Goal: Task Accomplishment & Management: Use online tool/utility

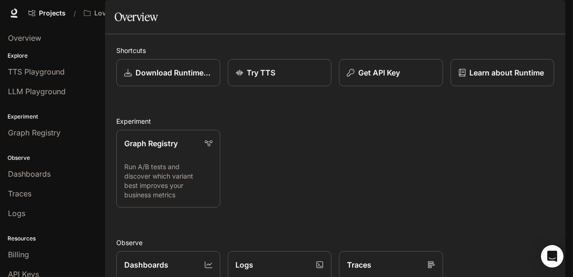
click at [556, 15] on img "button" at bounding box center [552, 13] width 13 height 13
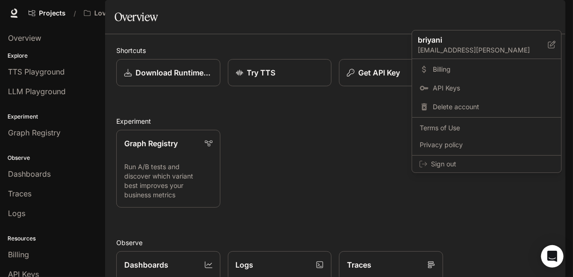
click at [367, 45] on div at bounding box center [286, 138] width 573 height 277
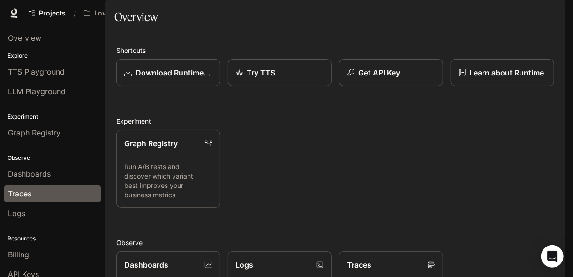
click at [17, 195] on span "Traces" at bounding box center [19, 193] width 23 height 11
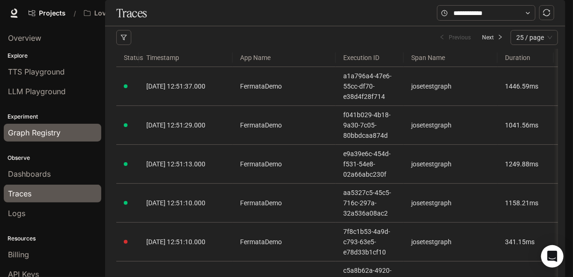
click at [45, 130] on span "Graph Registry" at bounding box center [34, 132] width 52 height 11
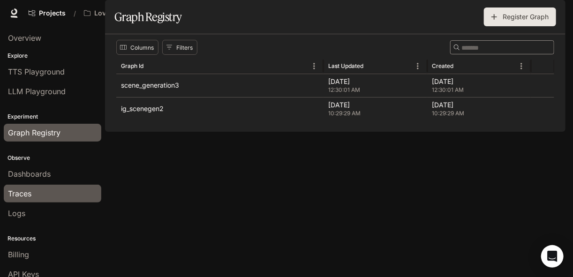
click at [22, 190] on span "Traces" at bounding box center [19, 193] width 23 height 11
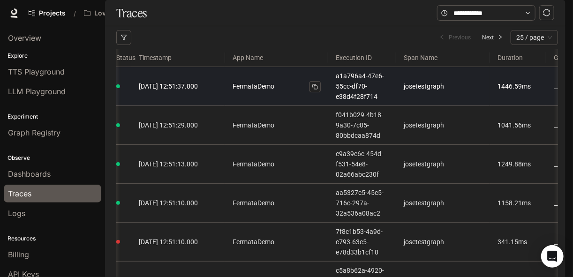
click at [295, 91] on link "FermataDemo" at bounding box center [276, 86] width 88 height 10
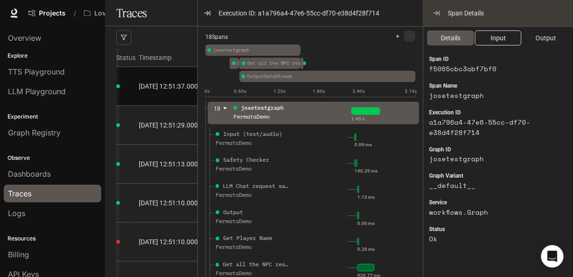
click at [493, 37] on span "Input" at bounding box center [497, 38] width 15 height 10
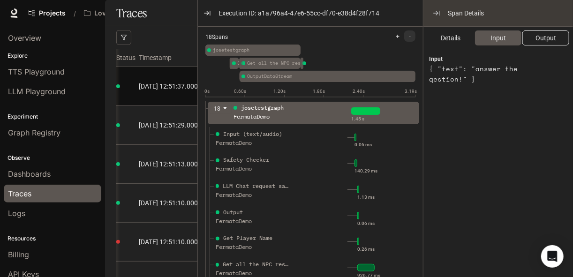
click at [552, 37] on span "Output" at bounding box center [545, 38] width 21 height 10
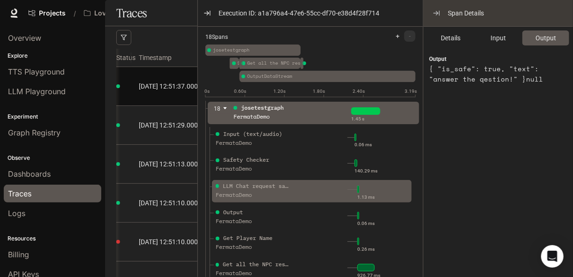
click at [296, 180] on ul "LLM Chat request sample FermataDemo 1.13 ms" at bounding box center [313, 192] width 206 height 26
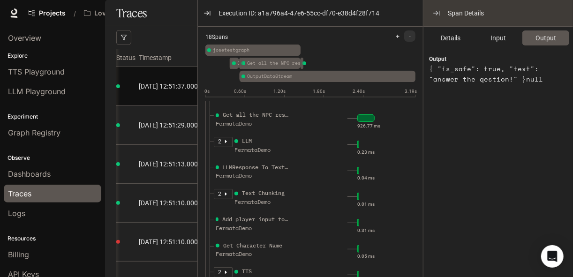
scroll to position [150, 0]
click at [439, 11] on icon "button" at bounding box center [439, 13] width 0 height 4
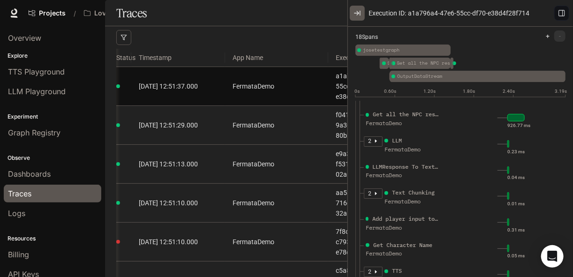
click at [359, 16] on icon "button" at bounding box center [356, 12] width 7 height 7
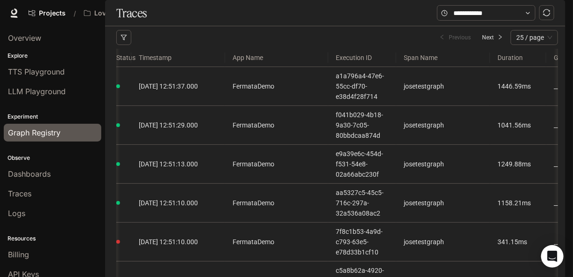
click at [50, 129] on span "Graph Registry" at bounding box center [34, 132] width 52 height 11
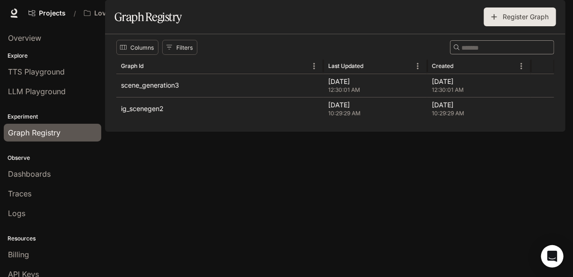
click at [172, 132] on div "Columns Filters ​ Graph Id Last Updated Created scene_generation3 Sep 25, 2025 …" at bounding box center [335, 82] width 460 height 97
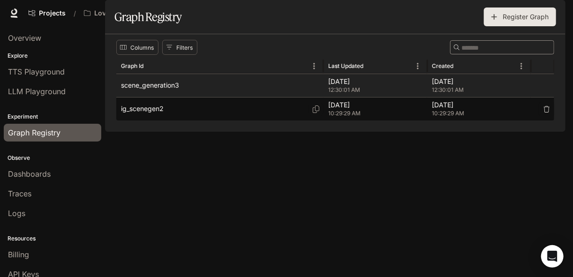
click at [165, 120] on div "ig_scenegen2" at bounding box center [220, 108] width 198 height 23
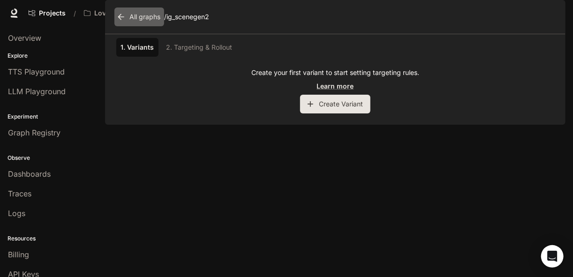
click at [121, 22] on icon at bounding box center [120, 16] width 9 height 9
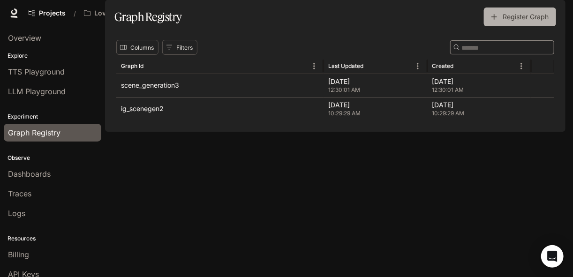
click at [513, 26] on button "Register Graph" at bounding box center [520, 16] width 72 height 19
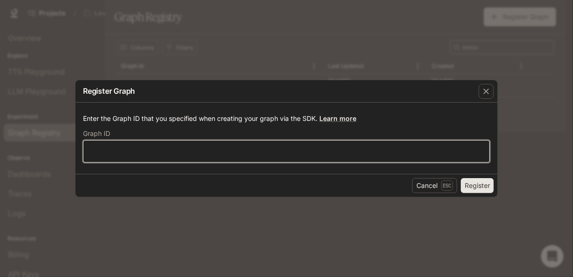
click at [291, 150] on input "text" at bounding box center [286, 151] width 406 height 9
type input "**********"
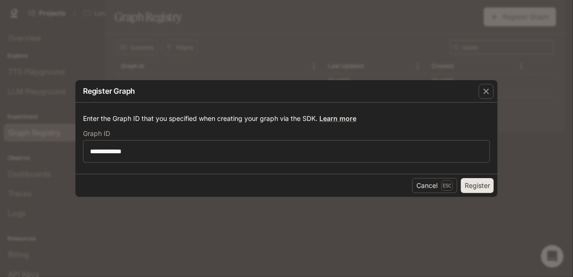
click at [472, 185] on button "Register" at bounding box center [477, 185] width 33 height 15
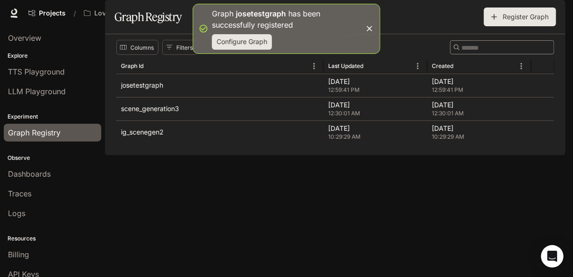
click at [253, 45] on button "Configure Graph" at bounding box center [242, 41] width 60 height 15
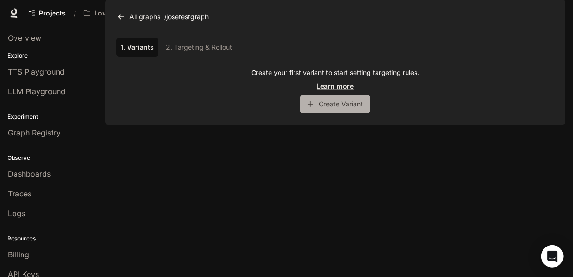
click at [325, 113] on button "Create Variant" at bounding box center [335, 104] width 70 height 19
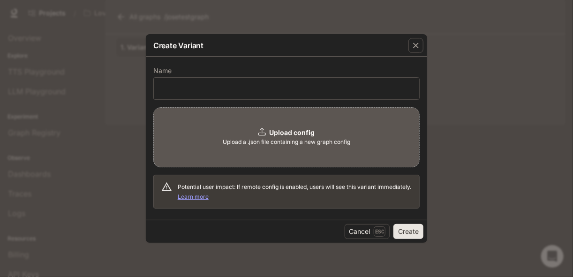
click at [284, 139] on span "Upload a .json file containing a new graph config" at bounding box center [286, 141] width 127 height 9
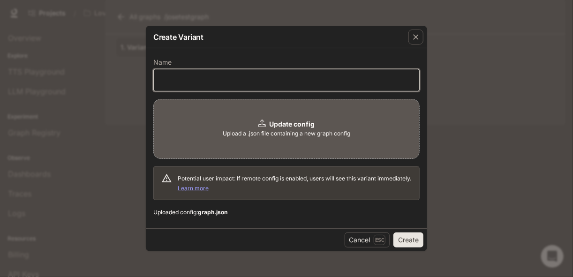
click at [228, 82] on input "text" at bounding box center [286, 79] width 265 height 9
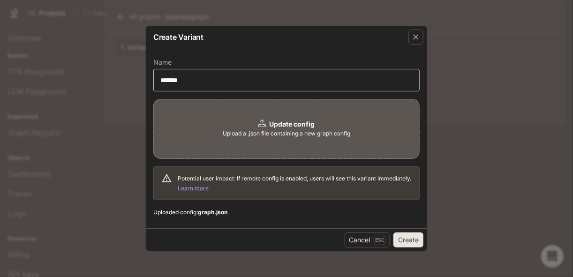
click at [226, 86] on div "******* ​" at bounding box center [286, 80] width 266 height 22
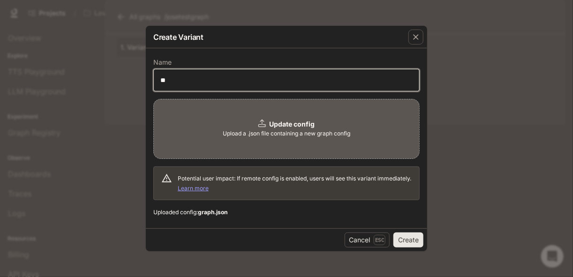
type input "*"
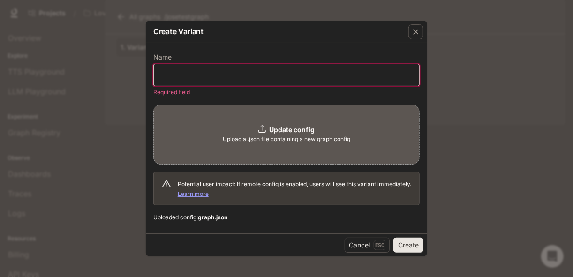
type input "*"
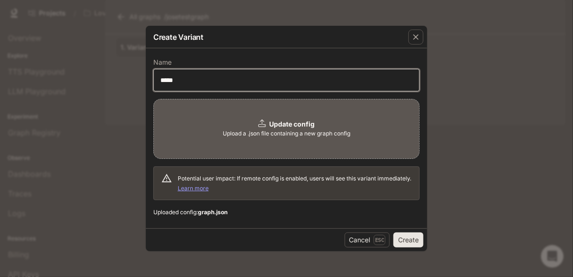
type input "*****"
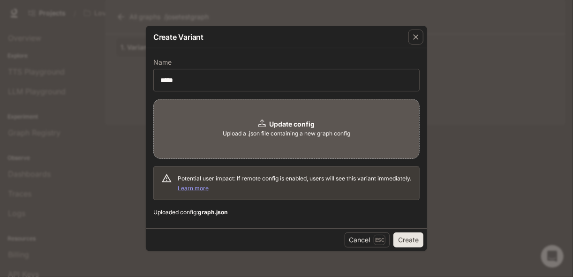
click at [410, 242] on button "Create" at bounding box center [408, 239] width 30 height 15
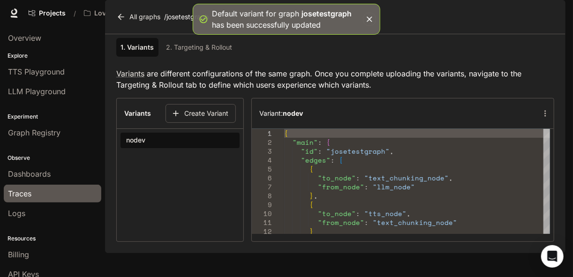
click at [18, 195] on span "Traces" at bounding box center [19, 193] width 23 height 11
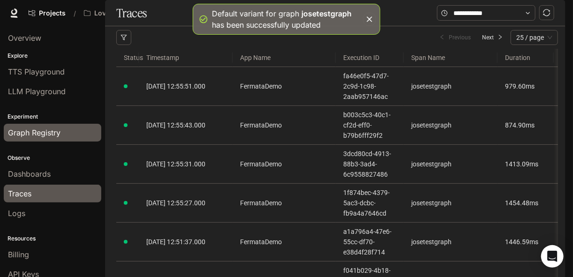
click at [40, 127] on span "Graph Registry" at bounding box center [34, 132] width 52 height 11
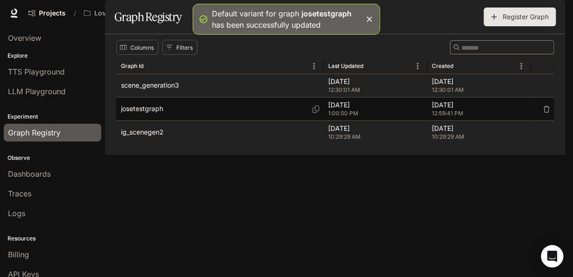
click at [145, 113] on p "josetestgraph" at bounding box center [142, 108] width 42 height 9
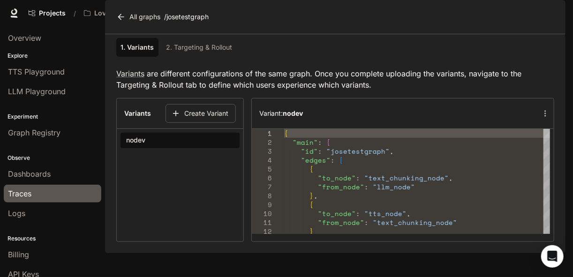
click at [18, 189] on span "Traces" at bounding box center [19, 193] width 23 height 11
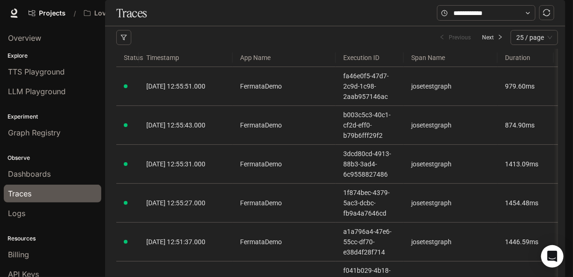
click at [536, 45] on span "25 / page" at bounding box center [534, 37] width 36 height 14
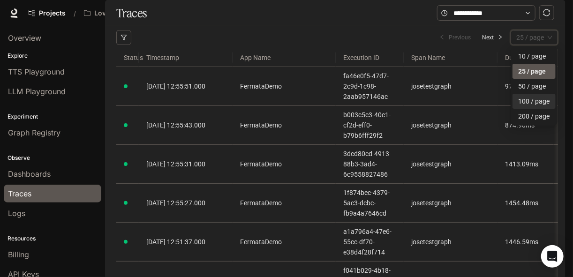
click at [526, 106] on div "100 / page" at bounding box center [534, 101] width 32 height 10
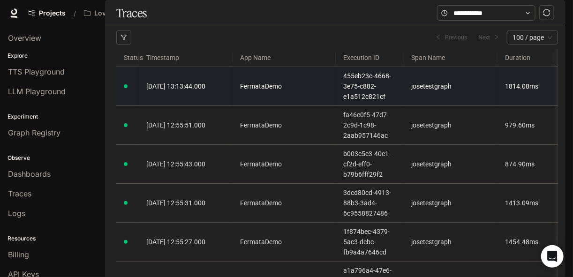
click at [416, 105] on td "josetestgraph" at bounding box center [451, 86] width 94 height 39
click at [417, 106] on td "josetestgraph" at bounding box center [451, 86] width 94 height 39
click at [369, 102] on link "455eb23c-4668-3e75-c882-e1a512c821cf" at bounding box center [369, 86] width 53 height 31
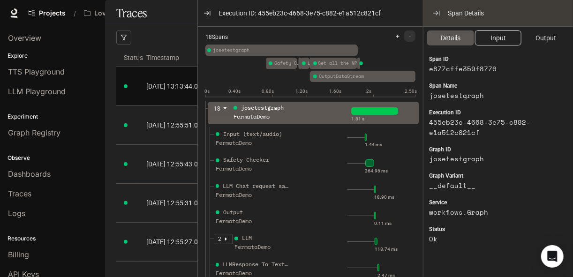
click at [493, 36] on span "Input" at bounding box center [497, 38] width 15 height 10
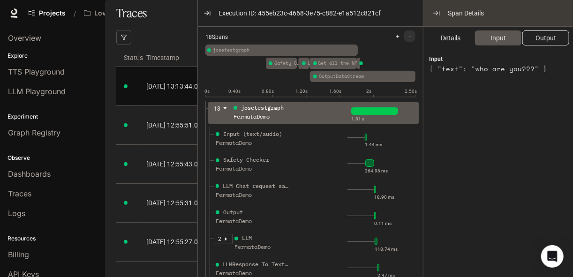
click at [533, 39] on button "Output" at bounding box center [545, 37] width 47 height 15
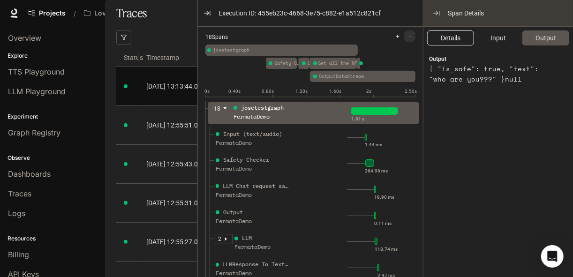
click at [451, 35] on span "Details" at bounding box center [451, 38] width 20 height 10
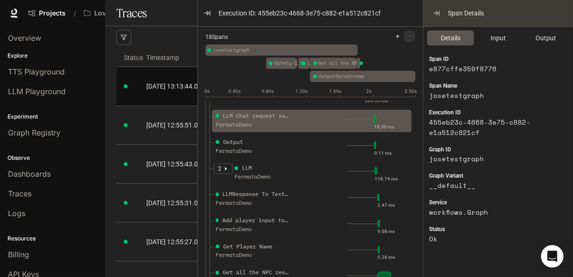
scroll to position [75, 0]
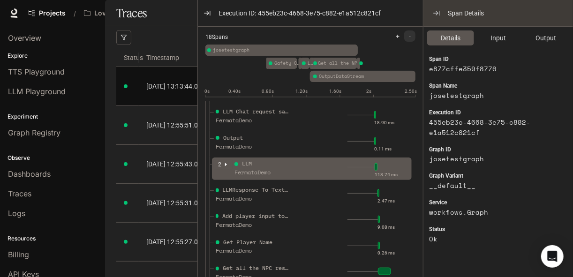
click at [222, 166] on div "2" at bounding box center [223, 164] width 19 height 10
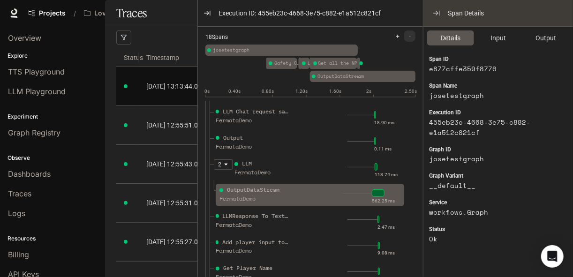
click at [246, 187] on div "OutputDataStream" at bounding box center [253, 190] width 52 height 9
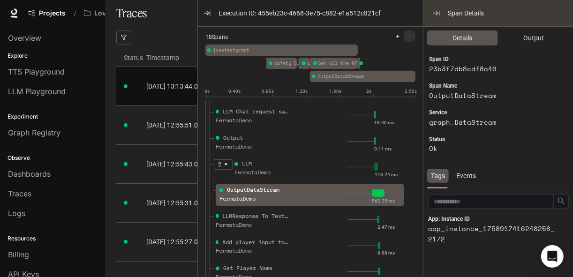
click at [263, 165] on div "LLM" at bounding box center [271, 163] width 75 height 9
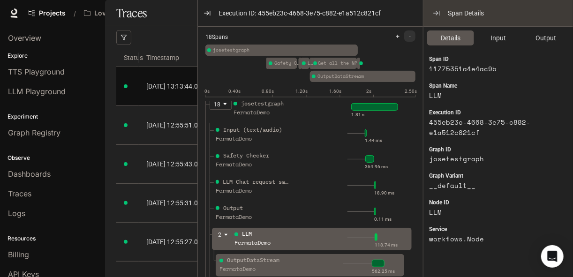
scroll to position [0, 0]
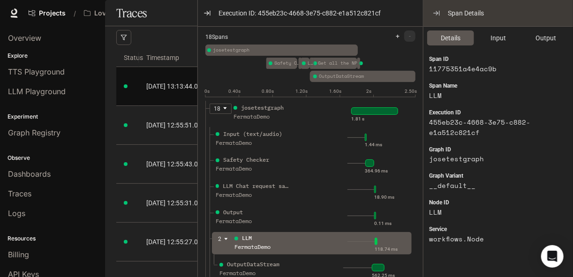
drag, startPoint x: 255, startPoint y: 119, endPoint x: 303, endPoint y: 218, distance: 110.7
click at [255, 119] on div "FermataDemo" at bounding box center [270, 116] width 75 height 9
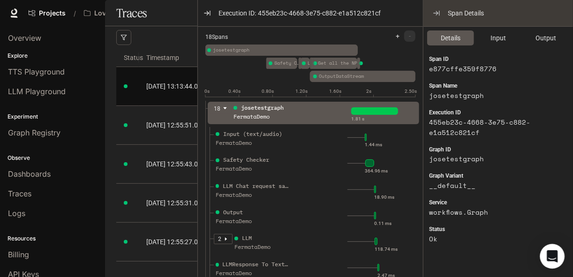
click at [546, 250] on div "Open Intercom Messenger" at bounding box center [552, 256] width 25 height 25
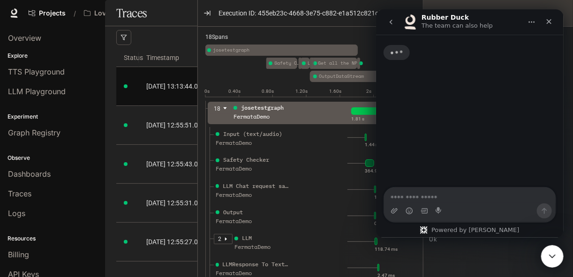
click at [428, 196] on textarea "Ask a question…" at bounding box center [469, 195] width 172 height 16
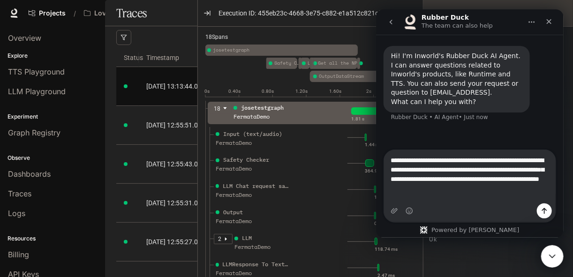
type textarea "**********"
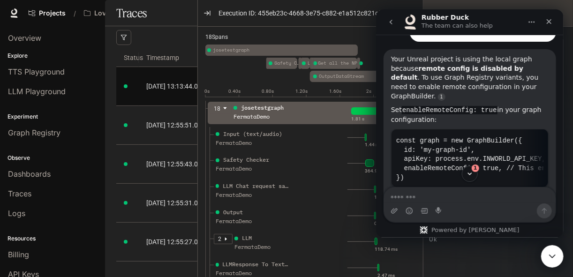
scroll to position [144, 0]
drag, startPoint x: 439, startPoint y: 167, endPoint x: 465, endPoint y: 170, distance: 26.9
click at [465, 170] on div "1" at bounding box center [468, 174] width 187 height 16
click at [437, 178] on div "1" at bounding box center [468, 174] width 187 height 16
click at [469, 174] on icon "Scroll to bottom" at bounding box center [469, 173] width 5 height 3
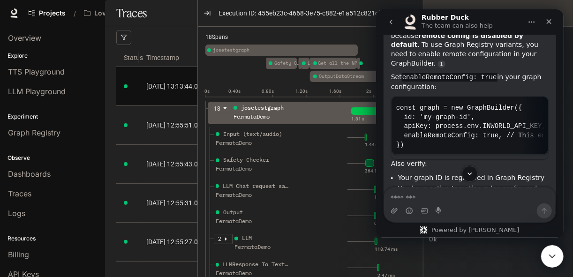
scroll to position [173, 0]
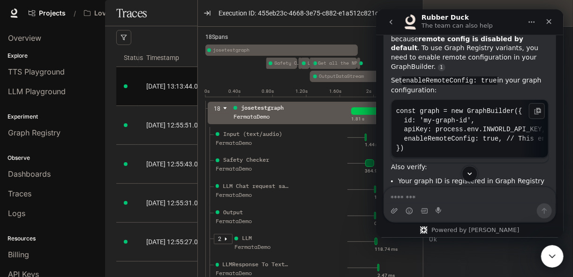
click at [418, 131] on code "const graph = new GraphBuilder({ id: 'my-graph-id', apiKey: process.env.INWORLD…" at bounding box center [469, 130] width 147 height 51
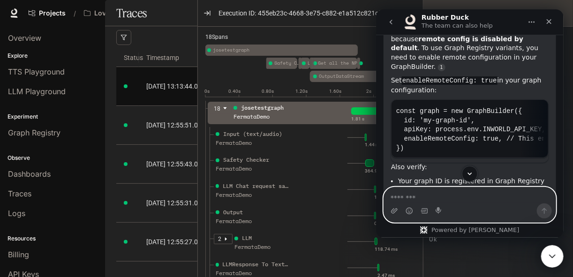
click at [419, 198] on textarea "Message…" at bounding box center [469, 195] width 172 height 16
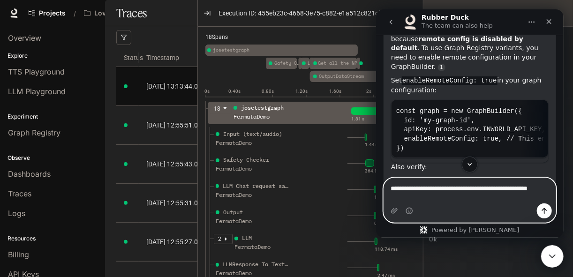
type textarea "**********"
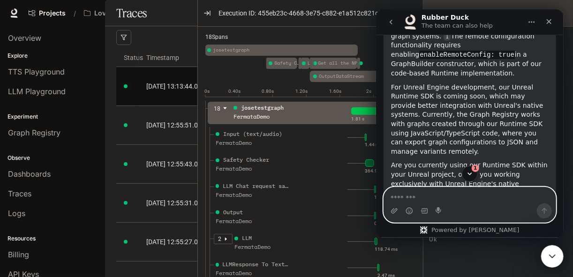
scroll to position [510, 0]
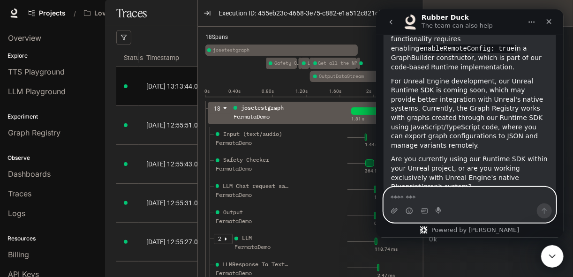
click at [460, 202] on textarea "Message…" at bounding box center [469, 195] width 172 height 16
click at [459, 202] on textarea "Message…" at bounding box center [469, 195] width 172 height 16
click at [451, 193] on textarea "Message…" at bounding box center [469, 195] width 172 height 16
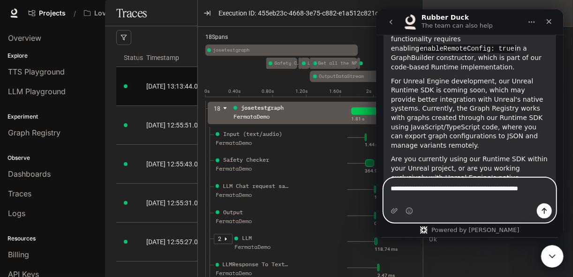
scroll to position [519, 0]
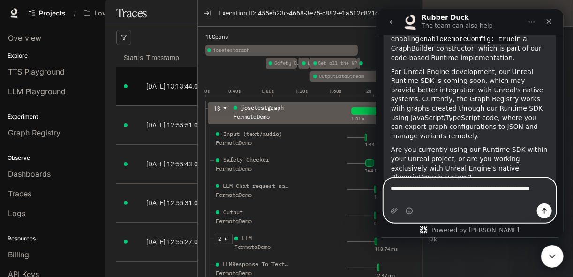
type textarea "**********"
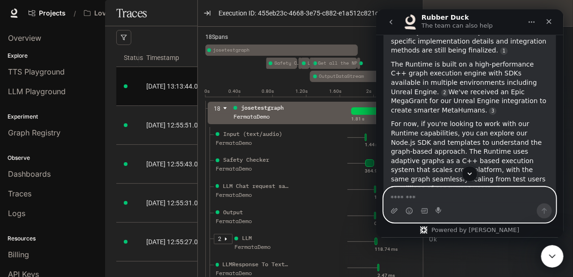
scroll to position [751, 0]
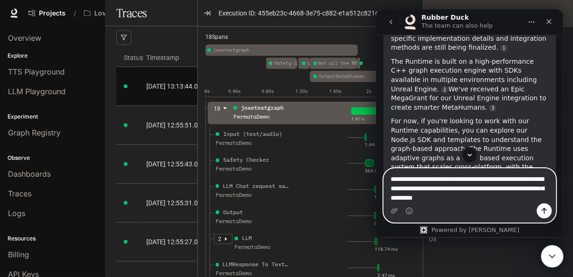
type textarea "**********"
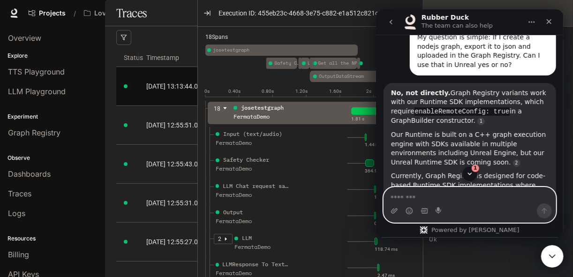
scroll to position [978, 0]
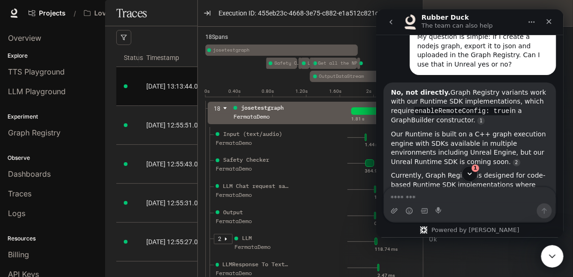
drag, startPoint x: 391, startPoint y: 68, endPoint x: 400, endPoint y: 68, distance: 9.4
click at [414, 107] on code "enableRemoteConfig: true" at bounding box center [462, 111] width 96 height 8
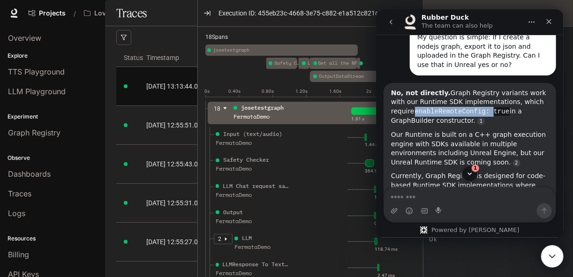
scroll to position [1, 0]
drag, startPoint x: 400, startPoint y: 68, endPoint x: 481, endPoint y: 70, distance: 81.1
click at [481, 107] on code "enableRemoteConfig: true" at bounding box center [462, 111] width 96 height 8
copy code "enableRemoteConfig: true"
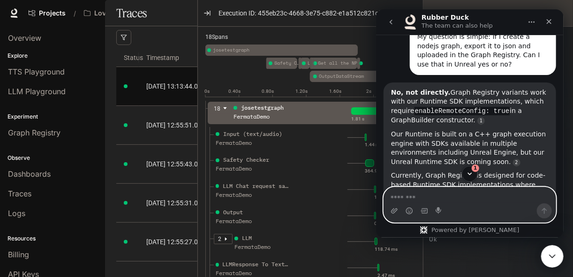
click at [433, 195] on textarea "Message…" at bounding box center [469, 195] width 172 height 16
paste textarea "**********"
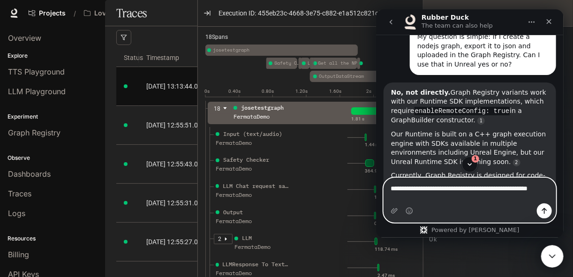
type textarea "**********"
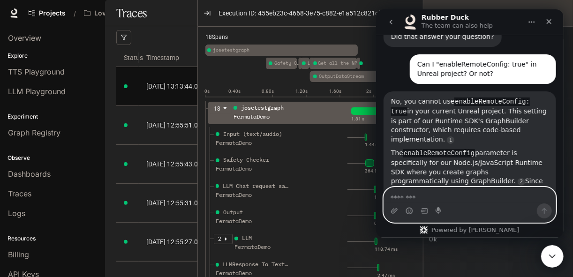
scroll to position [1218, 0]
